Goal: Task Accomplishment & Management: Use online tool/utility

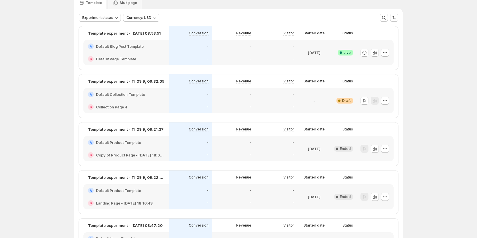
scroll to position [29, 0]
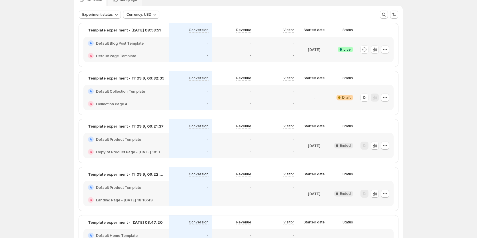
click at [391, 99] on div at bounding box center [374, 97] width 37 height 25
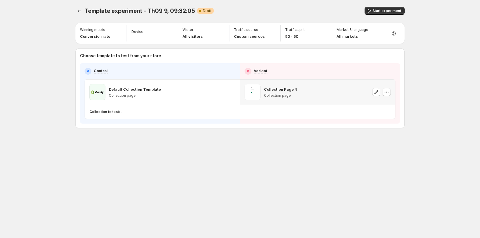
click at [386, 97] on div at bounding box center [381, 92] width 18 height 16
click at [231, 89] on icon "button" at bounding box center [232, 92] width 6 height 6
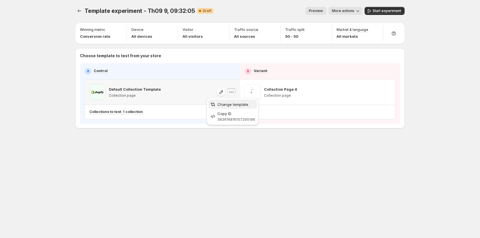
click at [223, 106] on span "Change template" at bounding box center [232, 104] width 31 height 5
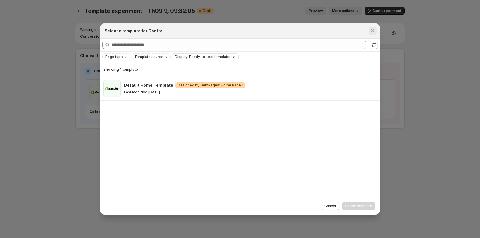
click at [374, 32] on icon "Close" at bounding box center [372, 30] width 3 height 3
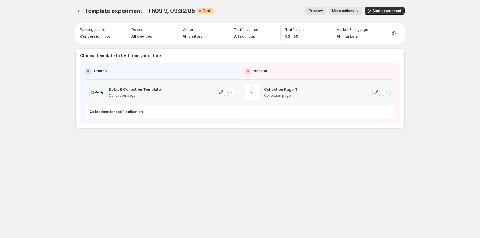
click at [385, 91] on icon "button" at bounding box center [387, 92] width 6 height 6
click at [374, 130] on span "Remove template" at bounding box center [388, 128] width 31 height 5
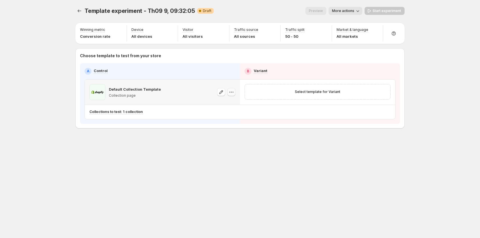
click at [233, 91] on icon "button" at bounding box center [232, 92] width 6 height 6
click at [228, 104] on span "Change template" at bounding box center [232, 104] width 31 height 5
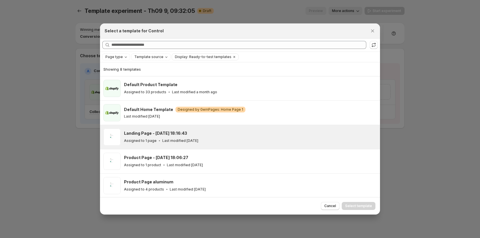
click at [137, 141] on p "Assigned to 1 page" at bounding box center [140, 140] width 33 height 5
click at [365, 205] on span "Select template" at bounding box center [358, 205] width 27 height 5
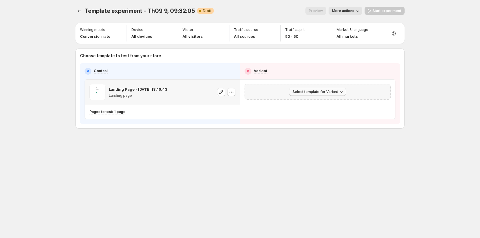
click at [329, 91] on span "Select template for Variant" at bounding box center [314, 91] width 45 height 5
click at [317, 114] on span "Create Variant based on Control" at bounding box center [318, 113] width 58 height 5
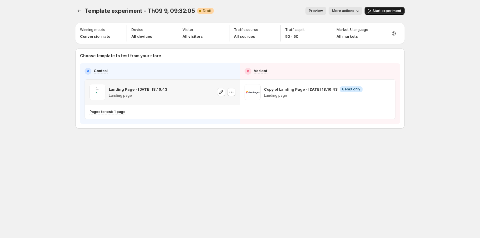
click at [389, 9] on button "Start experiment" at bounding box center [384, 11] width 40 height 8
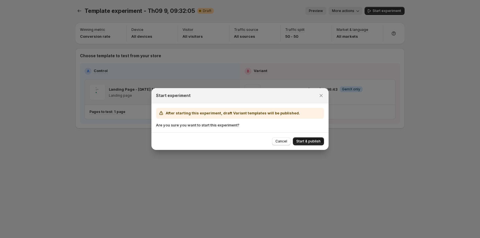
click at [304, 140] on span "Start & publish" at bounding box center [308, 141] width 24 height 5
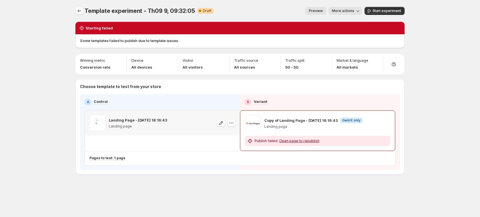
click at [79, 12] on icon "Experiments" at bounding box center [80, 11] width 6 height 6
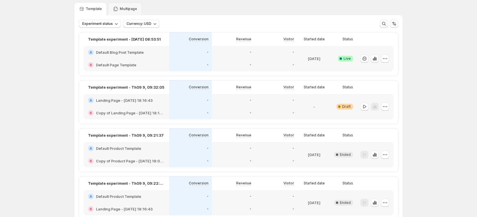
scroll to position [29, 0]
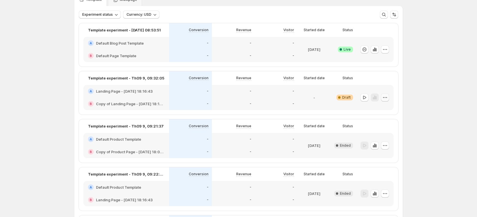
click at [386, 97] on icon "button" at bounding box center [385, 97] width 1 height 1
click at [367, 97] on icon "button" at bounding box center [365, 98] width 6 height 6
click at [381, 111] on span "Edit" at bounding box center [390, 110] width 41 height 6
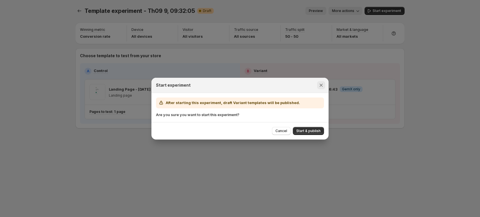
click at [321, 87] on icon "Close" at bounding box center [321, 85] width 6 height 6
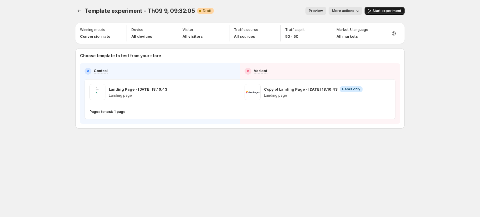
click at [384, 11] on span "Start experiment" at bounding box center [386, 11] width 29 height 5
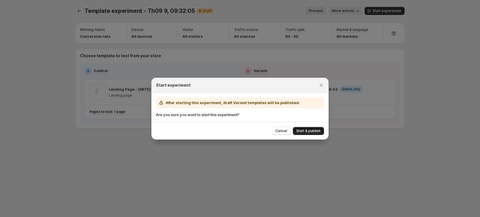
click at [302, 127] on button "Start & publish" at bounding box center [308, 131] width 31 height 8
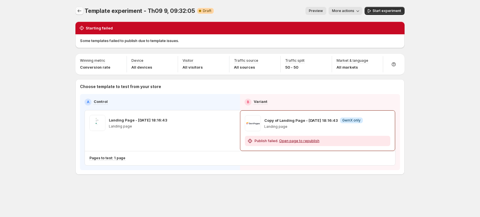
click at [81, 10] on icon "Experiments" at bounding box center [80, 11] width 6 height 6
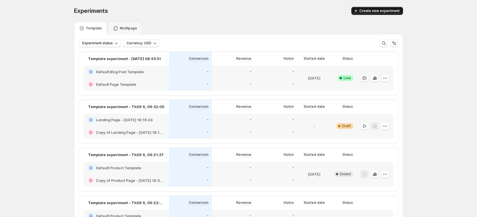
click at [390, 12] on span "Create new experiment" at bounding box center [379, 11] width 40 height 5
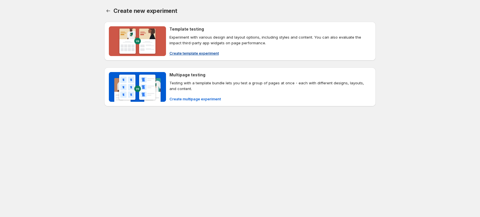
click at [203, 51] on span "Create template experiment" at bounding box center [193, 53] width 49 height 6
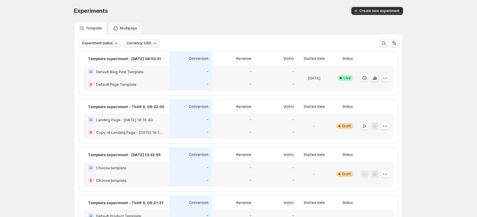
click at [386, 127] on icon "button" at bounding box center [385, 126] width 6 height 6
click at [375, 138] on span "Edit" at bounding box center [373, 138] width 6 height 5
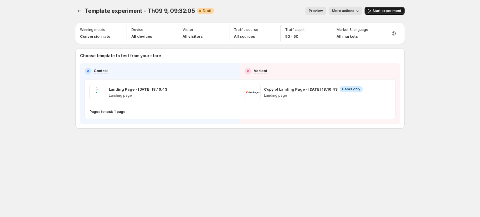
click at [378, 14] on button "Start experiment" at bounding box center [384, 11] width 40 height 8
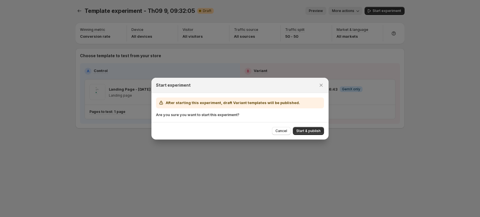
click at [310, 135] on div "Cancel Start & publish" at bounding box center [239, 130] width 177 height 17
click at [310, 129] on span "Start & publish" at bounding box center [308, 131] width 24 height 5
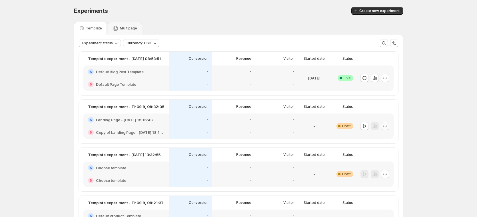
click at [389, 125] on button "button" at bounding box center [385, 126] width 8 height 8
click at [372, 176] on span "Delete" at bounding box center [375, 177] width 11 height 5
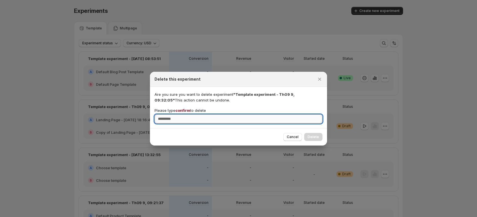
click at [234, 120] on input "Please type confirm to delete" at bounding box center [239, 118] width 168 height 9
type input "*******"
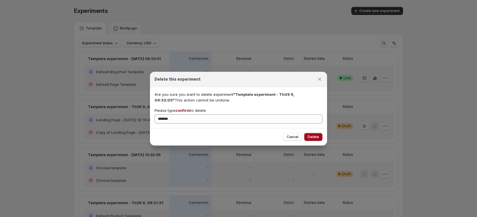
click at [310, 135] on span "Delete" at bounding box center [313, 137] width 11 height 5
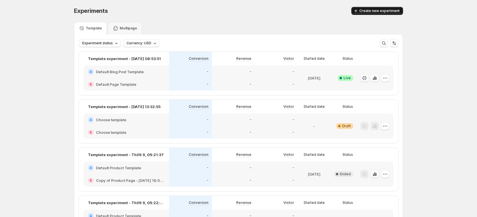
click at [389, 13] on button "Create new experiment" at bounding box center [377, 11] width 52 height 8
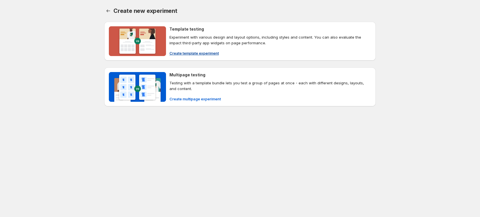
click at [198, 53] on span "Create template experiment" at bounding box center [193, 53] width 49 height 6
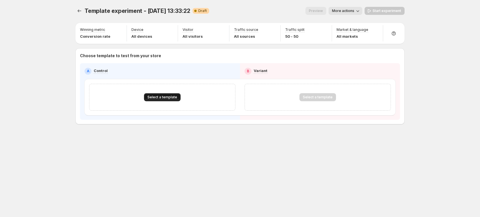
click at [172, 97] on span "Select a template" at bounding box center [162, 97] width 30 height 5
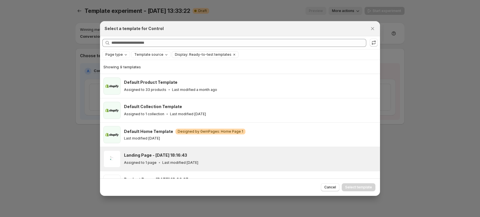
click at [146, 156] on h3 "Landing Page - Sep 5, 18:16:43" at bounding box center [155, 155] width 63 height 6
click at [353, 188] on span "Select template" at bounding box center [358, 187] width 27 height 5
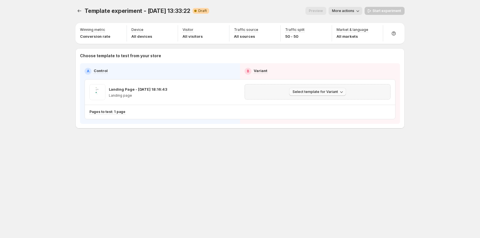
click at [297, 89] on button "Select template for Variant" at bounding box center [317, 92] width 57 height 8
click at [298, 111] on span "Create Variant based on Control" at bounding box center [318, 114] width 58 height 6
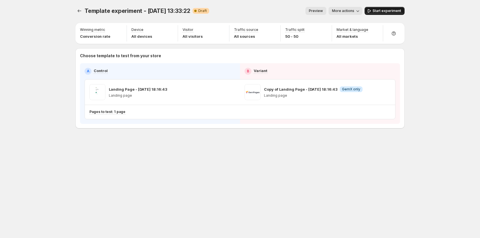
click at [385, 13] on span "Start experiment" at bounding box center [386, 11] width 29 height 5
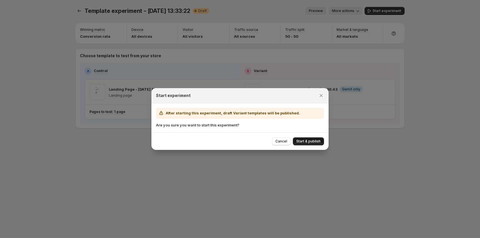
click at [303, 138] on button "Start & publish" at bounding box center [308, 141] width 31 height 8
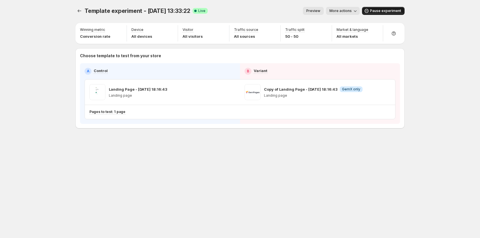
click at [382, 13] on span "Pause experiment" at bounding box center [385, 11] width 31 height 5
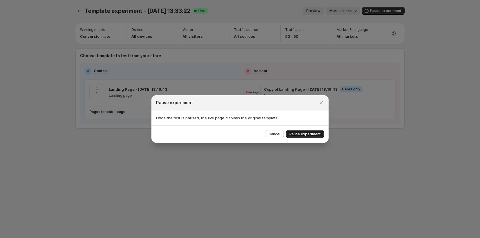
click at [297, 130] on button "Pause experiment" at bounding box center [305, 134] width 38 height 8
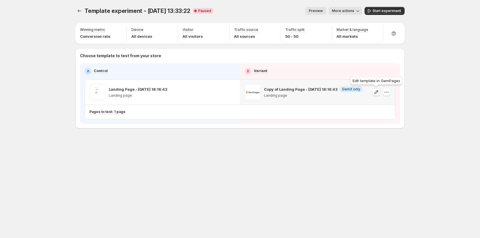
click at [379, 93] on icon "button" at bounding box center [376, 92] width 6 height 6
click at [381, 10] on span "Start experiment" at bounding box center [386, 11] width 29 height 5
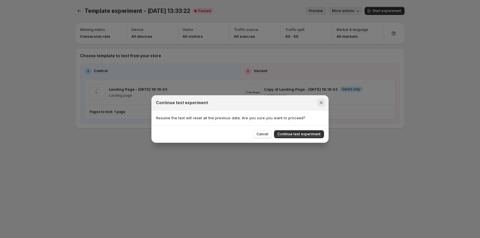
click at [321, 104] on icon "Close" at bounding box center [321, 103] width 6 height 6
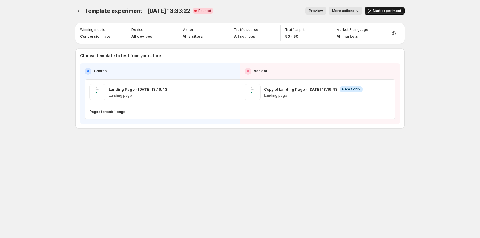
click at [378, 10] on span "Start experiment" at bounding box center [386, 11] width 29 height 5
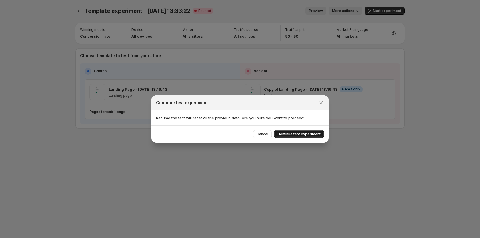
click at [312, 133] on span "Continue test experiment" at bounding box center [298, 134] width 43 height 5
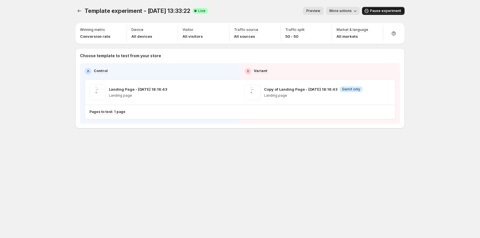
click at [383, 9] on button "Pause experiment" at bounding box center [383, 11] width 43 height 8
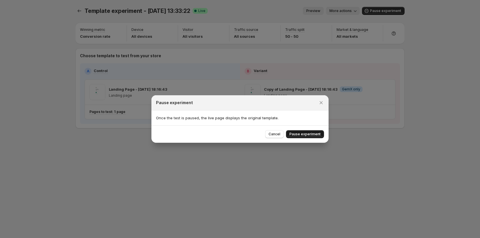
click at [305, 131] on button "Pause experiment" at bounding box center [305, 134] width 38 height 8
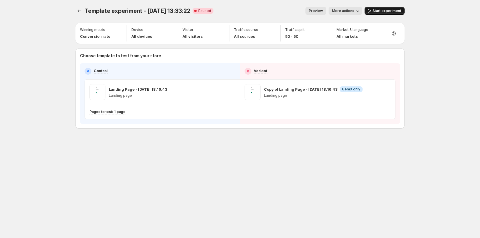
click at [384, 8] on button "Start experiment" at bounding box center [384, 11] width 40 height 8
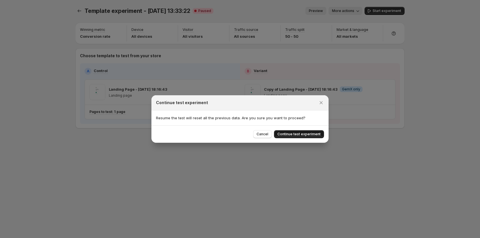
click at [299, 131] on button "Continue test experiment" at bounding box center [299, 134] width 50 height 8
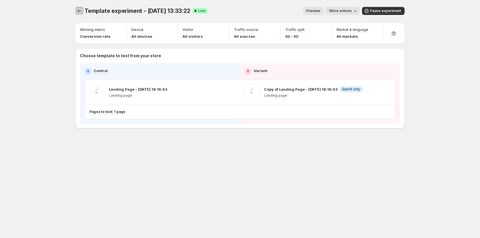
click at [81, 12] on icon "Experiments" at bounding box center [80, 11] width 6 height 6
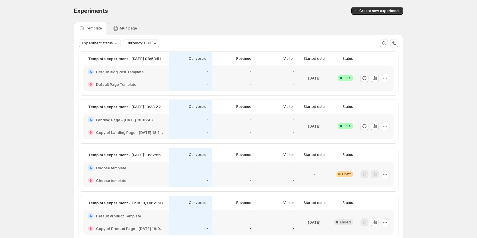
click at [133, 28] on p "Multipage" at bounding box center [128, 28] width 17 height 5
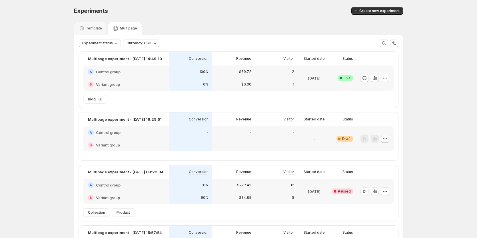
click at [386, 141] on icon "button" at bounding box center [385, 139] width 6 height 6
click at [375, 150] on div "Edit" at bounding box center [386, 151] width 35 height 6
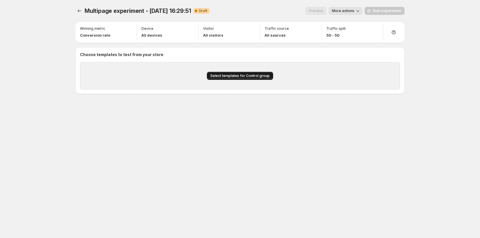
click at [247, 74] on span "Select templates for Control group" at bounding box center [239, 75] width 59 height 5
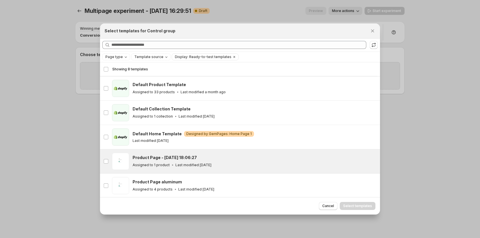
scroll to position [42, 0]
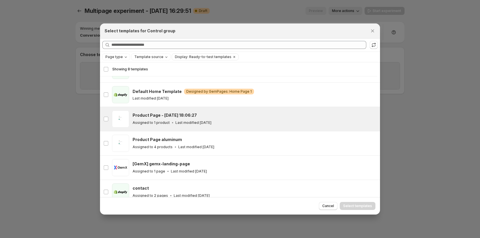
click at [152, 123] on p "Assigned to 1 product" at bounding box center [151, 122] width 37 height 5
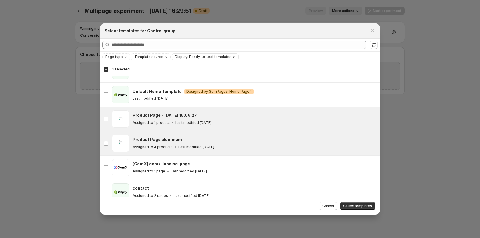
click at [155, 141] on h3 "Product Page aluminum" at bounding box center [157, 140] width 49 height 6
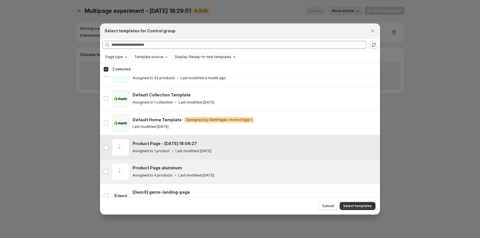
scroll to position [14, 0]
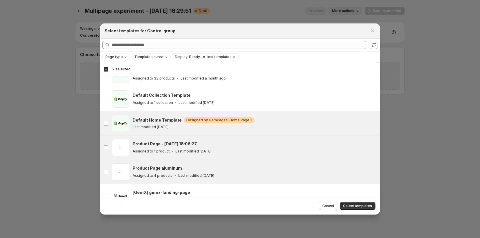
click at [154, 123] on div "Default Home Template Warning Designed by GemPages: Home Page 1 Last modified 3…" at bounding box center [254, 123] width 242 height 12
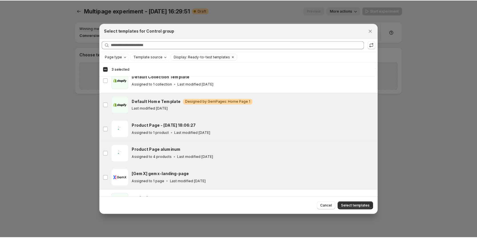
scroll to position [42, 0]
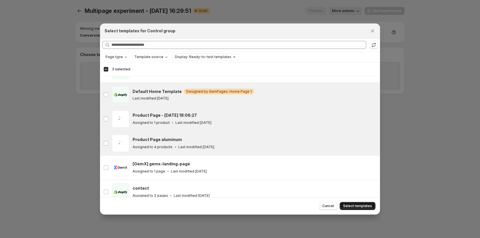
click at [348, 204] on span "Select templates" at bounding box center [357, 205] width 29 height 5
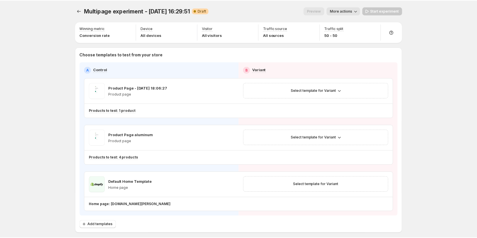
scroll to position [1, 0]
click at [290, 93] on button "Select template for Variant" at bounding box center [316, 91] width 57 height 8
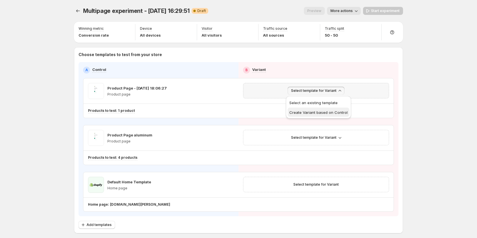
click at [307, 113] on span "Create Variant based on Control" at bounding box center [318, 112] width 58 height 5
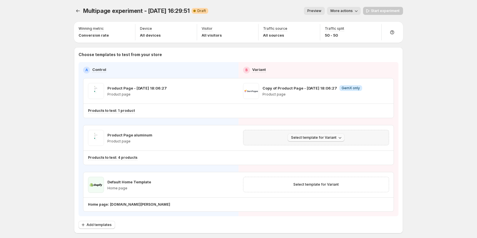
click at [329, 138] on span "Select template for Variant" at bounding box center [313, 137] width 45 height 5
click at [316, 160] on span "Create Variant based on Control" at bounding box center [318, 159] width 58 height 5
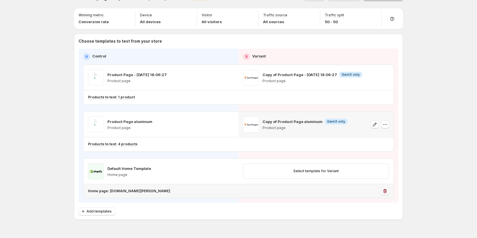
scroll to position [26, 0]
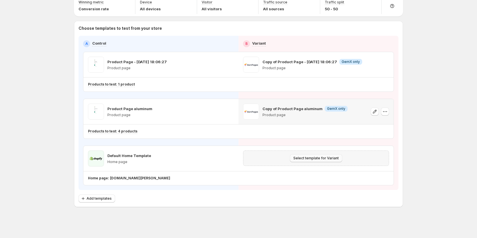
click at [301, 157] on span "Select template for Variant" at bounding box center [315, 158] width 45 height 5
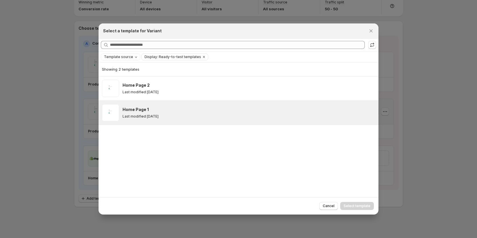
click at [210, 111] on div "Home Page 1" at bounding box center [248, 110] width 251 height 6
click at [350, 205] on span "Select template" at bounding box center [357, 205] width 27 height 5
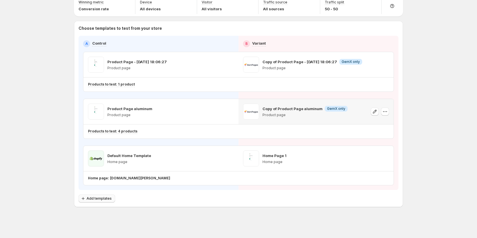
click at [99, 198] on span "Add templates" at bounding box center [99, 198] width 25 height 5
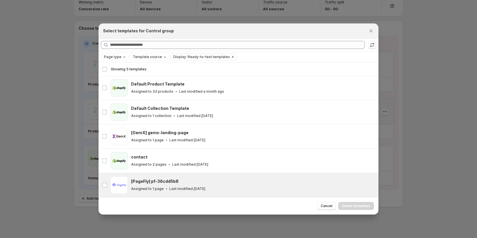
scroll to position [0, 0]
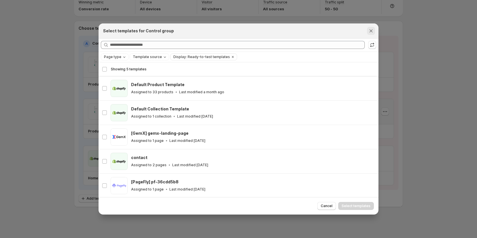
click at [369, 31] on icon "Close" at bounding box center [371, 31] width 6 height 6
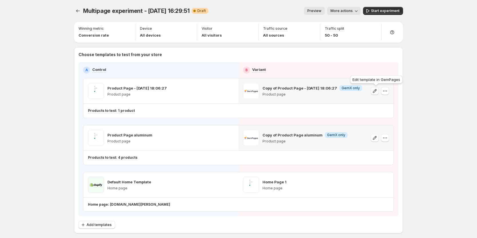
click at [376, 91] on icon "button" at bounding box center [375, 91] width 6 height 6
click at [382, 8] on button "Start experiment" at bounding box center [383, 11] width 40 height 8
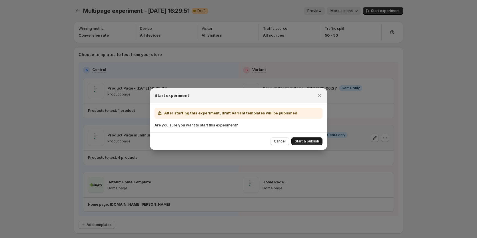
click at [303, 141] on span "Start & publish" at bounding box center [307, 141] width 24 height 5
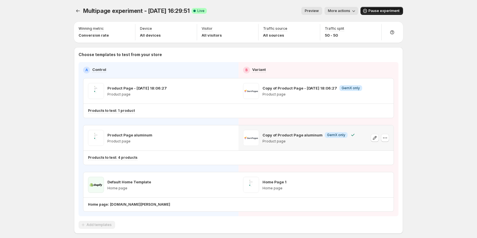
click at [382, 8] on button "Pause experiment" at bounding box center [381, 11] width 43 height 8
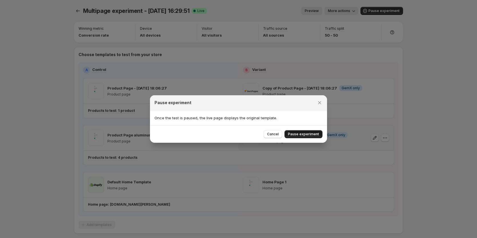
click at [301, 135] on span "Pause experiment" at bounding box center [303, 134] width 31 height 5
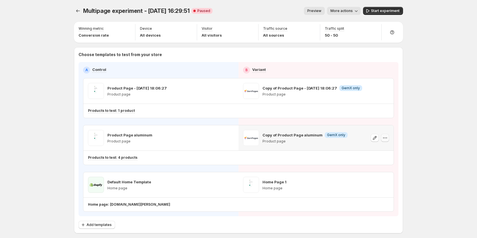
click at [386, 137] on icon "button" at bounding box center [385, 138] width 6 height 6
click at [388, 139] on icon "button" at bounding box center [385, 138] width 6 height 6
click at [383, 172] on span "Remove template" at bounding box center [387, 174] width 31 height 5
click at [308, 137] on span "Select template for Variant" at bounding box center [313, 137] width 45 height 5
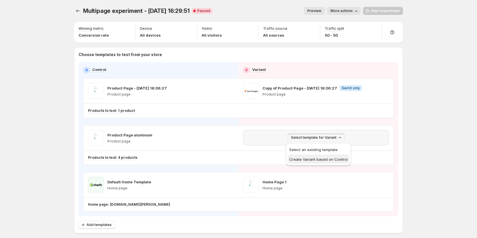
click at [312, 158] on span "Create Variant based on Control" at bounding box center [318, 159] width 58 height 5
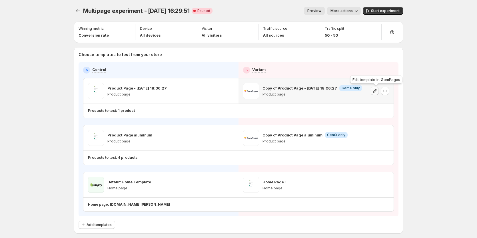
click at [375, 90] on icon "button" at bounding box center [375, 91] width 6 height 6
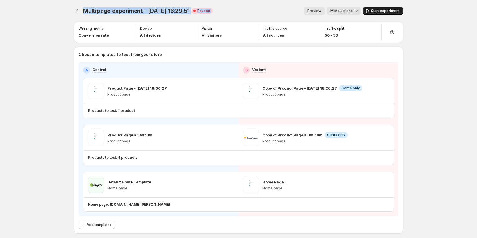
drag, startPoint x: 393, startPoint y: 15, endPoint x: 382, endPoint y: 7, distance: 13.5
click at [434, 12] on div "Multipage experiment - Sep 5, 16:29:51. This page is ready Multipage experiment…" at bounding box center [238, 132] width 477 height 264
click at [388, 11] on span "Start experiment" at bounding box center [385, 11] width 29 height 5
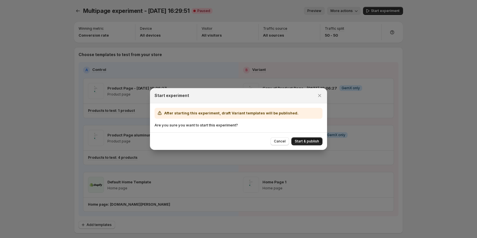
click at [302, 141] on span "Start & publish" at bounding box center [307, 141] width 24 height 5
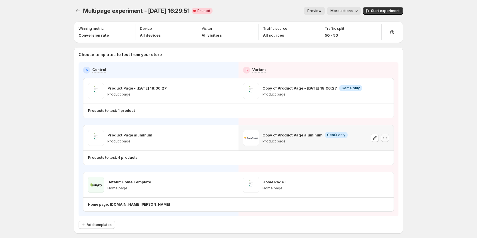
click at [388, 138] on icon "button" at bounding box center [385, 138] width 6 height 6
click at [414, 124] on div "Multipage experiment - Sep 5, 16:29:51. This page is ready Multipage experiment…" at bounding box center [238, 132] width 477 height 264
click at [386, 92] on icon "button" at bounding box center [385, 91] width 6 height 6
click at [452, 100] on div "Multipage experiment - Sep 5, 16:29:51. This page is ready Multipage experiment…" at bounding box center [238, 132] width 477 height 264
click at [390, 9] on button "Start experiment" at bounding box center [383, 11] width 40 height 8
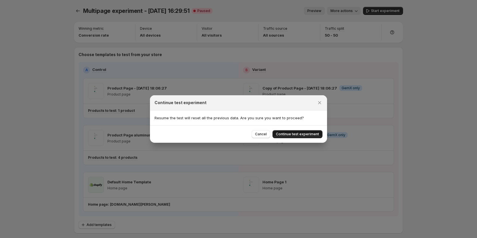
click at [294, 130] on button "Continue test experiment" at bounding box center [297, 134] width 50 height 8
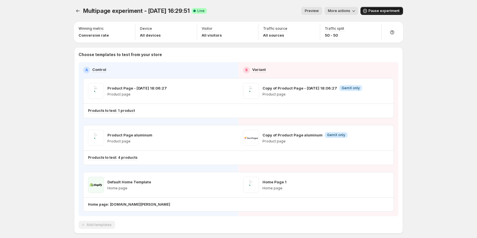
click at [382, 12] on span "Pause experiment" at bounding box center [383, 11] width 31 height 5
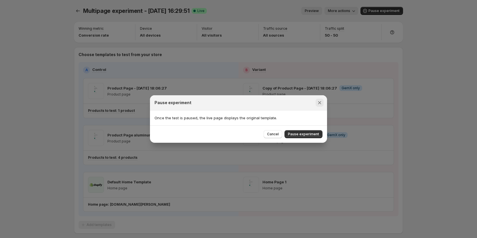
click at [320, 103] on icon "Close" at bounding box center [319, 102] width 3 height 3
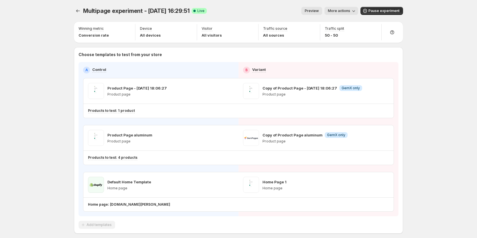
click at [423, 61] on div "Multipage experiment - Sep 5, 16:29:51. This page is ready Multipage experiment…" at bounding box center [238, 132] width 477 height 264
click at [386, 10] on span "Pause experiment" at bounding box center [383, 11] width 31 height 5
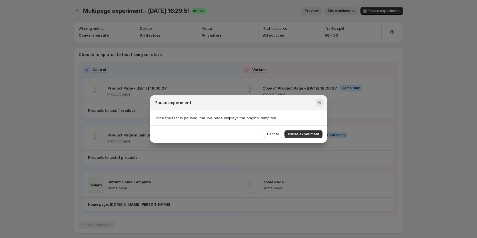
click at [322, 101] on icon "Close" at bounding box center [320, 103] width 6 height 6
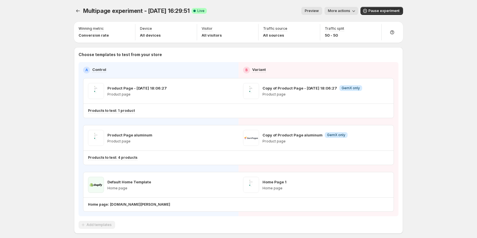
click at [430, 97] on div "Multipage experiment - Sep 5, 16:29:51. This page is ready Multipage experiment…" at bounding box center [238, 132] width 477 height 264
click at [386, 9] on span "Pause experiment" at bounding box center [383, 11] width 31 height 5
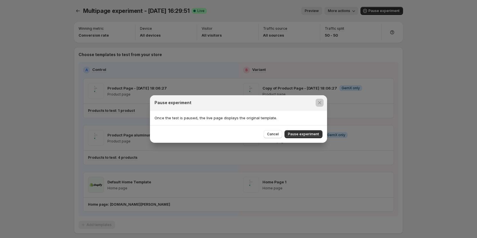
click at [432, 60] on div at bounding box center [238, 119] width 477 height 238
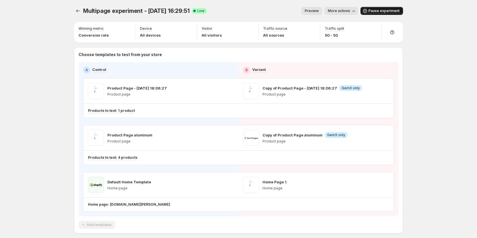
click at [384, 8] on button "Pause experiment" at bounding box center [381, 11] width 43 height 8
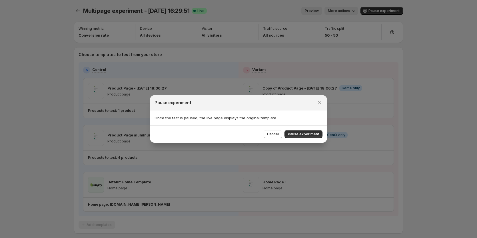
click at [420, 109] on div at bounding box center [238, 119] width 477 height 238
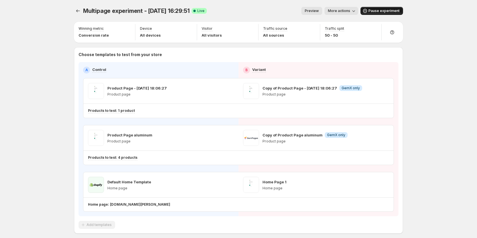
click at [382, 11] on span "Pause experiment" at bounding box center [383, 11] width 31 height 5
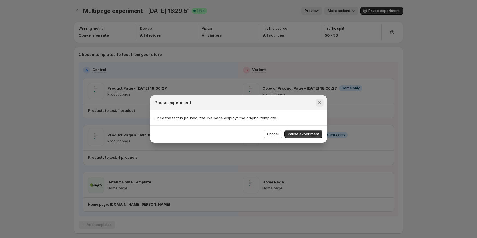
click at [321, 103] on icon "Close" at bounding box center [320, 103] width 6 height 6
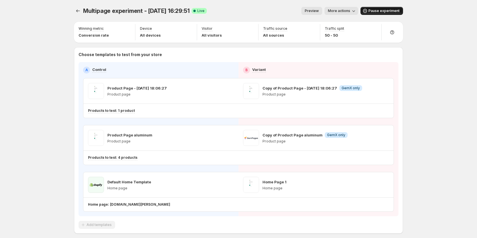
click at [383, 9] on span "Pause experiment" at bounding box center [383, 11] width 31 height 5
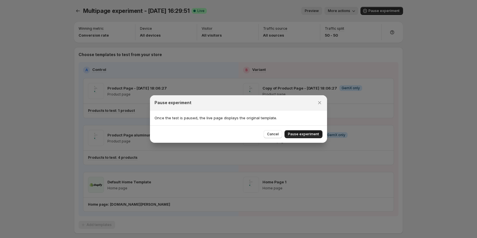
click at [308, 134] on span "Pause experiment" at bounding box center [303, 134] width 31 height 5
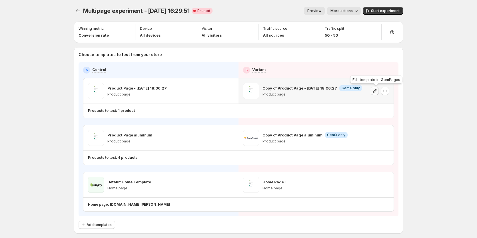
click at [378, 91] on icon "button" at bounding box center [375, 91] width 6 height 6
click at [394, 14] on button "Start experiment" at bounding box center [383, 11] width 40 height 8
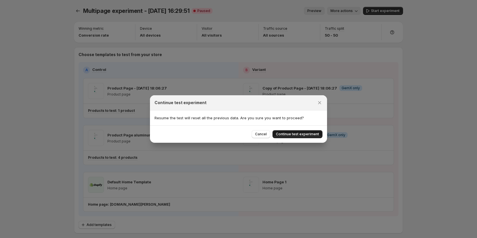
click at [296, 136] on span "Continue test experiment" at bounding box center [297, 134] width 43 height 5
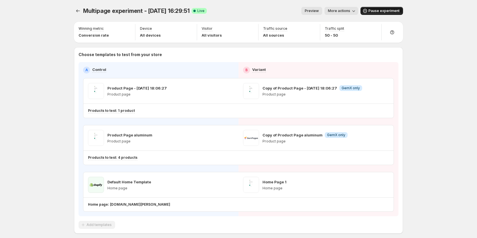
click at [387, 12] on span "Pause experiment" at bounding box center [383, 11] width 31 height 5
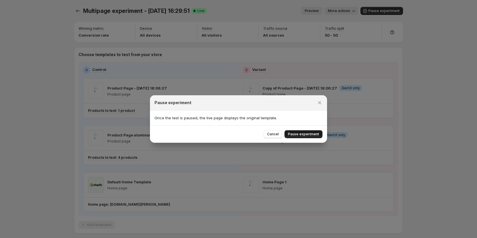
click at [294, 135] on span "Pause experiment" at bounding box center [303, 134] width 31 height 5
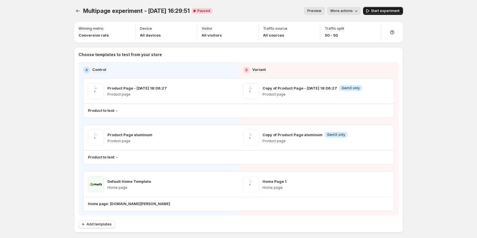
click at [384, 13] on span "Start experiment" at bounding box center [385, 11] width 29 height 5
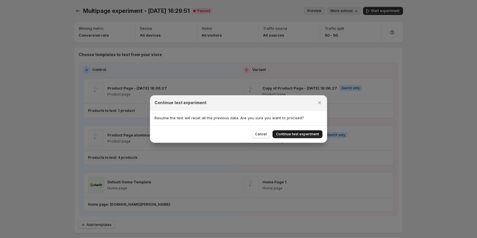
click at [297, 133] on span "Continue test experiment" at bounding box center [297, 134] width 43 height 5
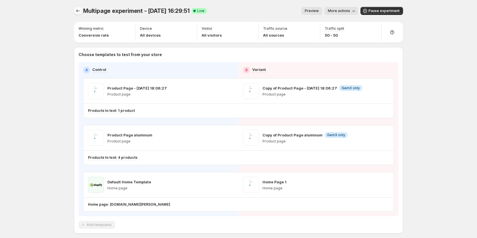
click at [80, 11] on icon "Experiments" at bounding box center [78, 11] width 6 height 6
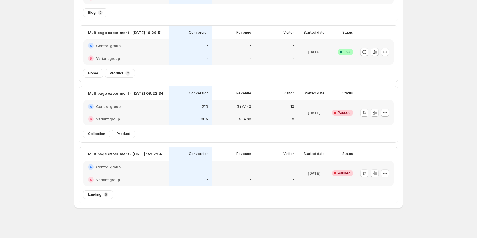
scroll to position [87, 0]
click at [384, 173] on icon "button" at bounding box center [385, 172] width 6 height 6
click at [375, 181] on div "Edit" at bounding box center [386, 184] width 35 height 6
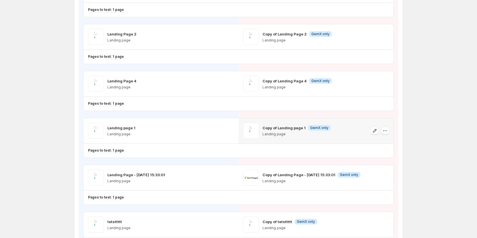
scroll to position [143, 0]
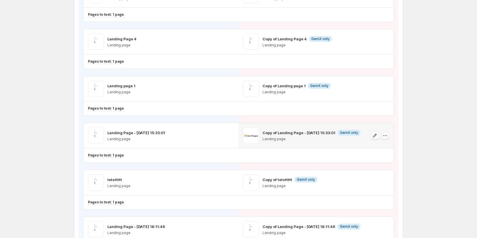
click at [385, 137] on icon "button" at bounding box center [385, 136] width 6 height 6
click at [387, 136] on icon "button" at bounding box center [385, 136] width 6 height 6
click at [377, 171] on span "Remove template" at bounding box center [387, 172] width 31 height 5
click at [314, 135] on span "Select template for Variant" at bounding box center [313, 135] width 45 height 5
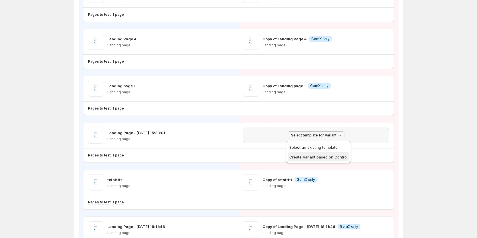
click at [306, 159] on span "Create Variant based on Control" at bounding box center [318, 157] width 58 height 6
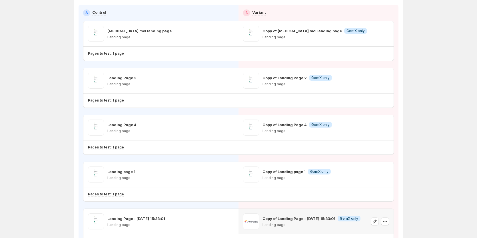
scroll to position [0, 0]
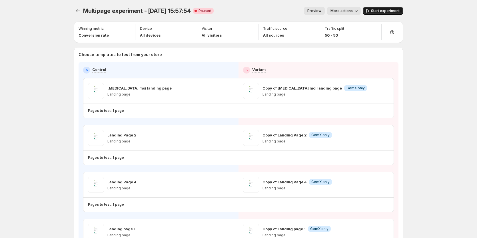
click at [381, 14] on button "Start experiment" at bounding box center [383, 11] width 40 height 8
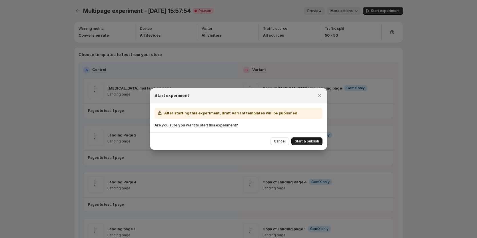
click at [299, 139] on button "Start & publish" at bounding box center [306, 141] width 31 height 8
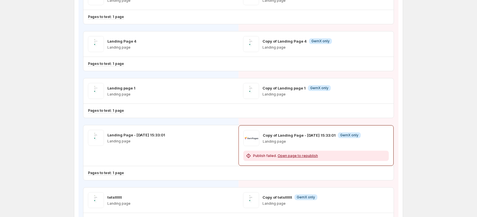
scroll to position [229, 0]
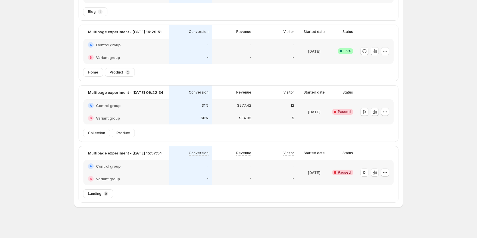
scroll to position [59, 0]
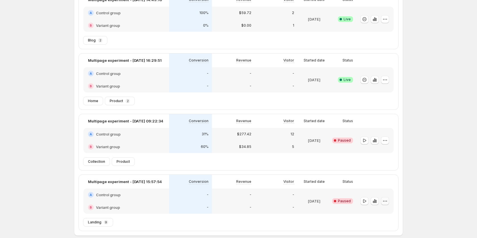
click at [387, 203] on icon "button" at bounding box center [385, 201] width 6 height 6
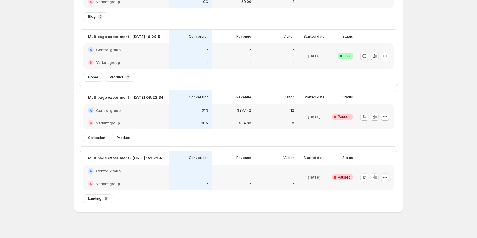
scroll to position [87, 0]
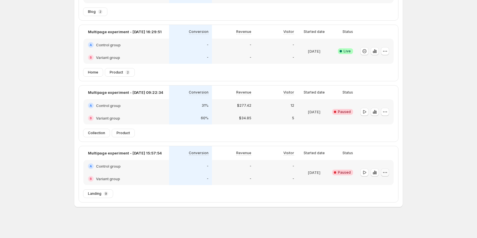
click at [384, 170] on icon "button" at bounding box center [385, 172] width 6 height 6
click at [386, 182] on span "Edit" at bounding box center [390, 184] width 28 height 6
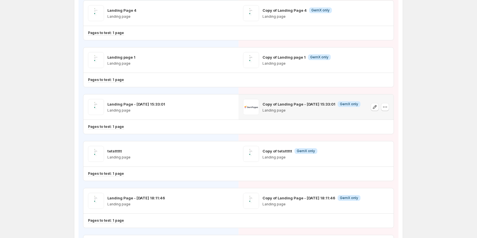
scroll to position [143, 0]
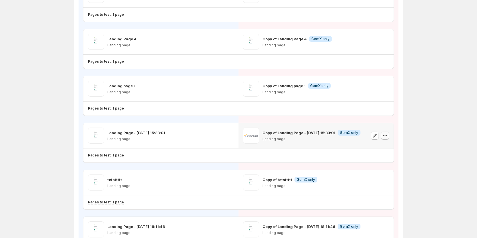
click at [385, 137] on icon "button" at bounding box center [385, 136] width 6 height 6
click at [387, 135] on icon "button" at bounding box center [385, 136] width 6 height 6
click at [371, 168] on button "Remove template" at bounding box center [387, 171] width 49 height 9
click at [303, 133] on span "Select template for Variant" at bounding box center [313, 135] width 45 height 5
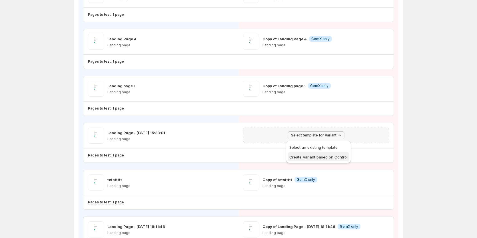
click at [305, 157] on span "Create Variant based on Control" at bounding box center [318, 157] width 58 height 5
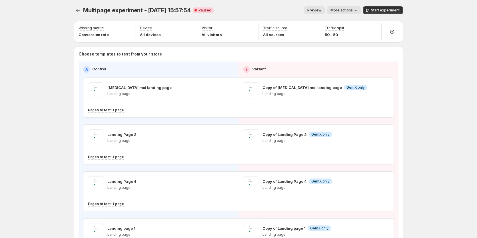
scroll to position [0, 0]
click at [383, 11] on span "Start experiment" at bounding box center [385, 11] width 29 height 5
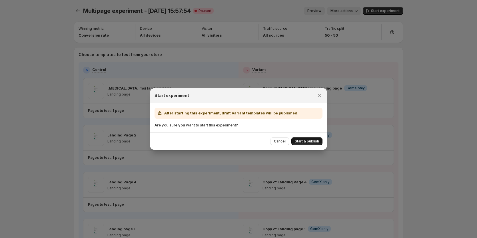
click at [303, 138] on button "Start & publish" at bounding box center [306, 141] width 31 height 8
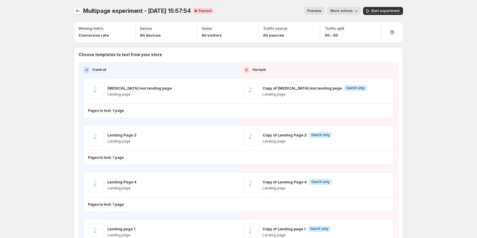
click at [80, 11] on icon "Experiments" at bounding box center [78, 11] width 6 height 6
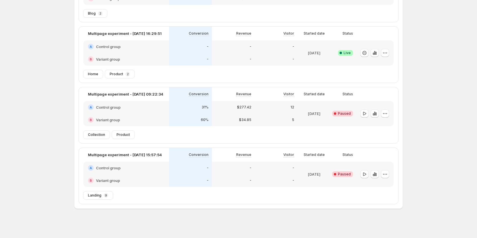
scroll to position [87, 0]
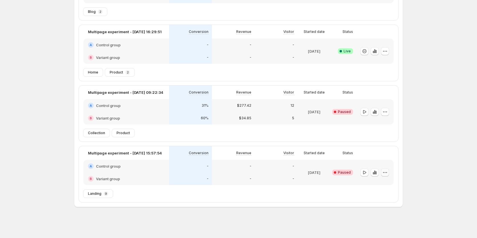
click at [385, 173] on icon "button" at bounding box center [385, 172] width 6 height 6
click at [378, 181] on span "Edit" at bounding box center [390, 184] width 28 height 6
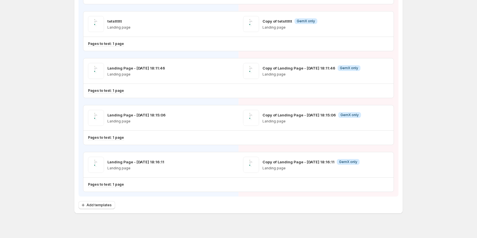
scroll to position [308, 0]
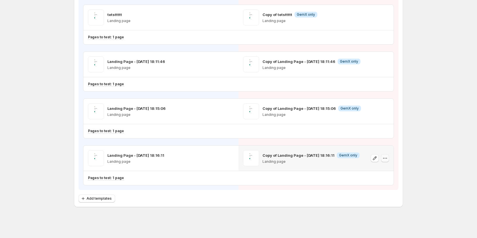
click at [388, 159] on icon "button" at bounding box center [385, 158] width 6 height 6
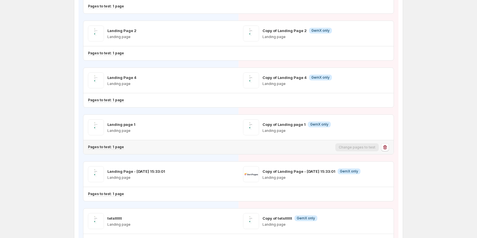
scroll to position [114, 0]
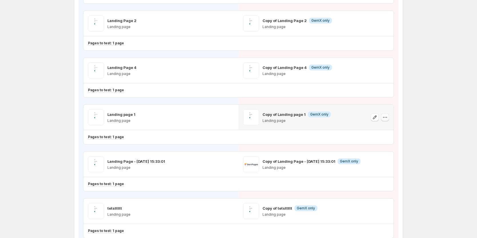
click at [388, 118] on icon "button" at bounding box center [385, 117] width 6 height 6
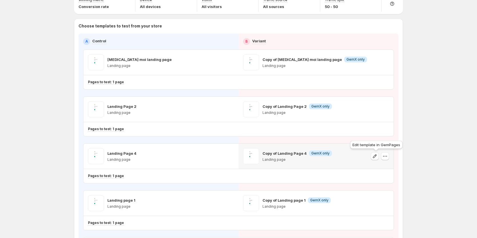
scroll to position [0, 0]
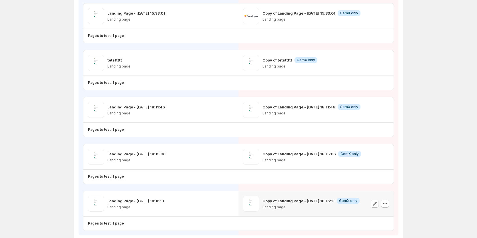
scroll to position [308, 0]
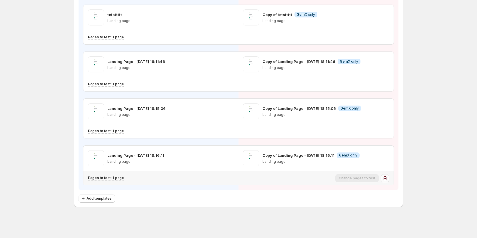
click at [384, 174] on button "button" at bounding box center [385, 178] width 8 height 8
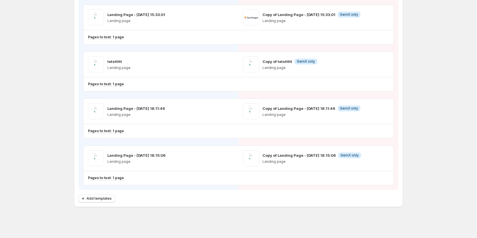
scroll to position [261, 0]
click at [387, 133] on icon "button" at bounding box center [385, 131] width 6 height 6
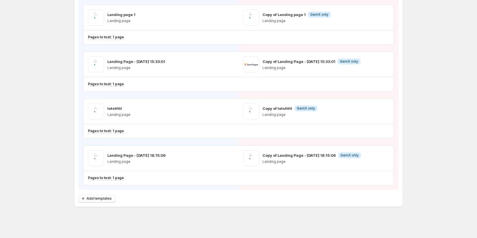
scroll to position [214, 0]
click at [384, 177] on icon "button" at bounding box center [385, 178] width 6 height 6
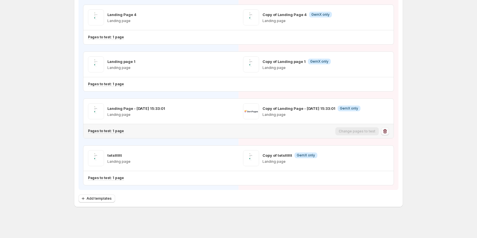
click at [387, 132] on icon "button" at bounding box center [385, 131] width 6 height 6
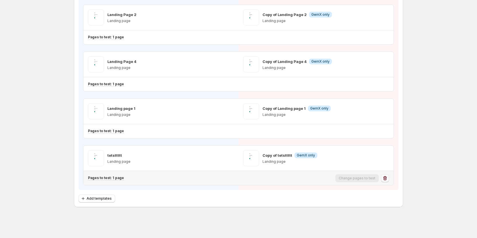
click at [388, 178] on icon "button" at bounding box center [385, 178] width 6 height 6
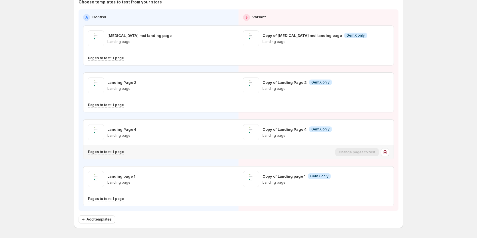
scroll to position [57, 0]
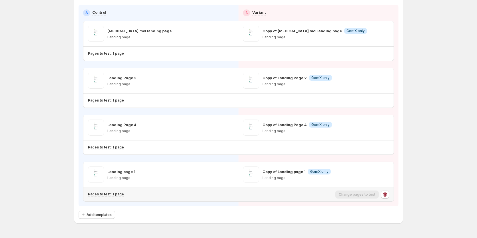
click at [386, 193] on icon "button" at bounding box center [385, 194] width 6 height 6
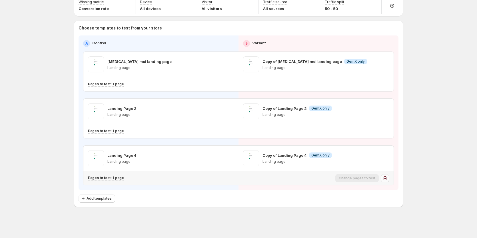
click at [385, 176] on icon "button" at bounding box center [385, 178] width 6 height 6
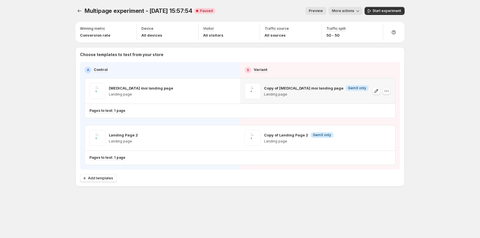
click at [385, 91] on icon "button" at bounding box center [384, 91] width 1 height 1
click at [376, 129] on span "Remove template" at bounding box center [386, 127] width 31 height 5
click at [318, 91] on span "Select template for Variant" at bounding box center [314, 90] width 45 height 5
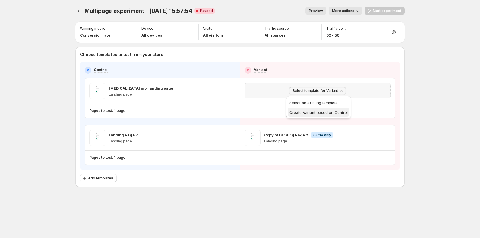
click at [313, 114] on span "Create Variant based on Control" at bounding box center [318, 112] width 58 height 5
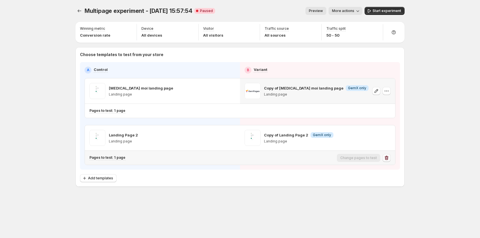
click at [387, 157] on icon "button" at bounding box center [387, 158] width 1 height 2
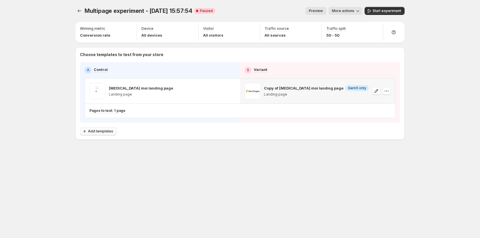
click at [99, 130] on span "Add templates" at bounding box center [100, 131] width 25 height 5
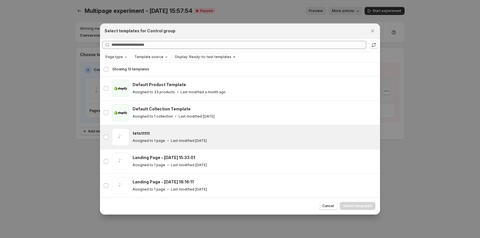
click at [160, 135] on div "tetsttttt" at bounding box center [254, 133] width 242 height 6
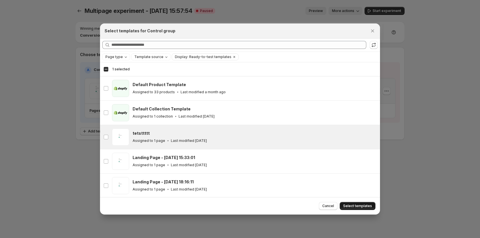
click at [357, 203] on button "Select templates" at bounding box center [358, 206] width 36 height 8
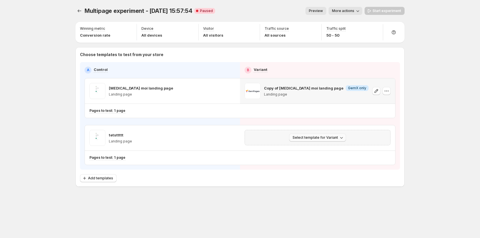
click at [326, 139] on span "Select template for Variant" at bounding box center [314, 137] width 45 height 5
click at [329, 157] on span "Create Variant based on Control" at bounding box center [318, 159] width 58 height 5
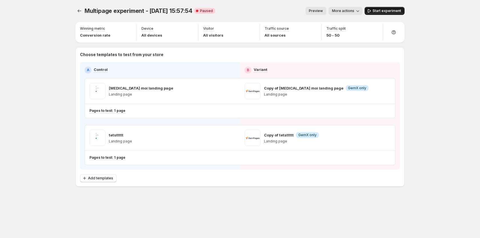
click at [378, 11] on span "Start experiment" at bounding box center [386, 11] width 29 height 5
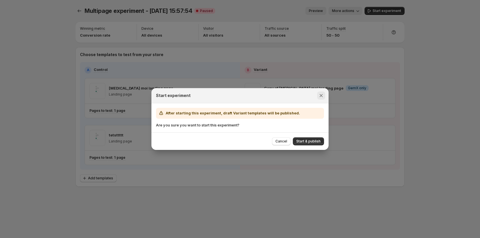
click at [323, 95] on icon "Close" at bounding box center [321, 96] width 6 height 6
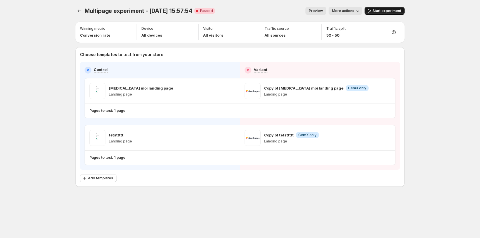
click at [378, 11] on span "Start experiment" at bounding box center [386, 11] width 29 height 5
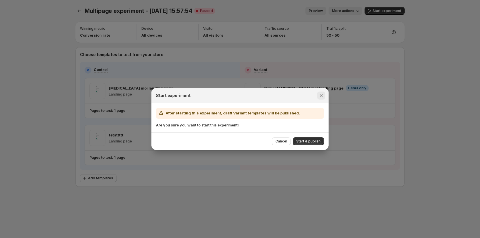
click at [324, 94] on button "Close" at bounding box center [321, 95] width 8 height 8
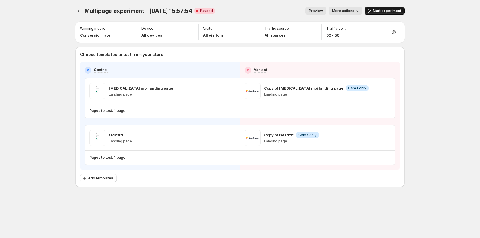
click at [376, 12] on span "Start experiment" at bounding box center [386, 11] width 29 height 5
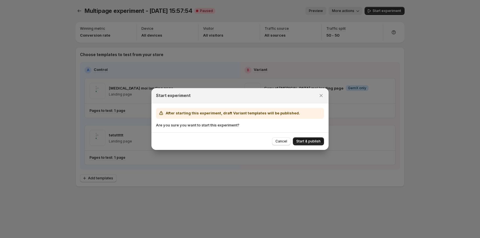
click at [311, 141] on span "Start & publish" at bounding box center [308, 141] width 24 height 5
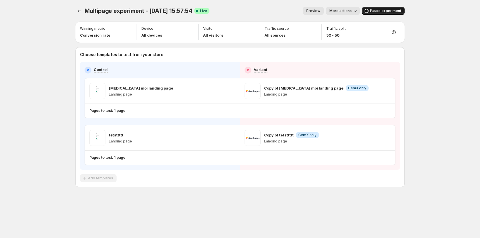
click at [379, 10] on span "Pause experiment" at bounding box center [385, 11] width 31 height 5
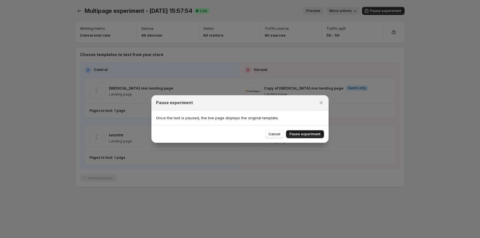
click at [307, 133] on span "Pause experiment" at bounding box center [304, 134] width 31 height 5
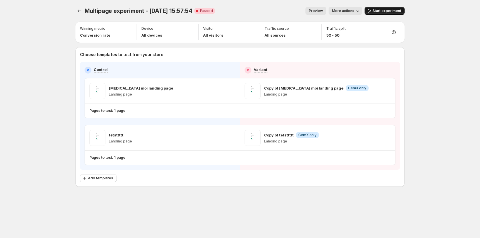
click at [377, 11] on span "Start experiment" at bounding box center [386, 11] width 29 height 5
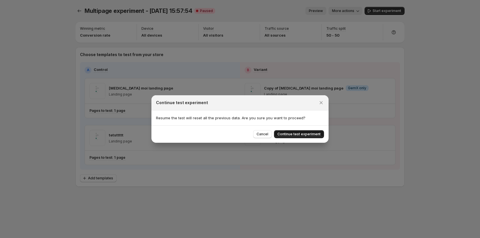
click at [298, 134] on span "Continue test experiment" at bounding box center [298, 134] width 43 height 5
